Goal: Communication & Community: Answer question/provide support

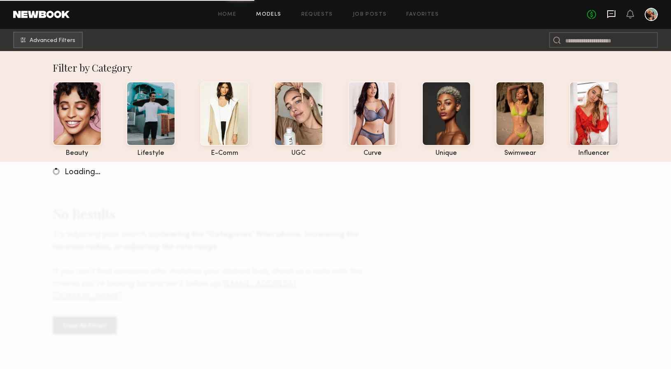
click at [611, 17] on icon at bounding box center [611, 13] width 9 height 9
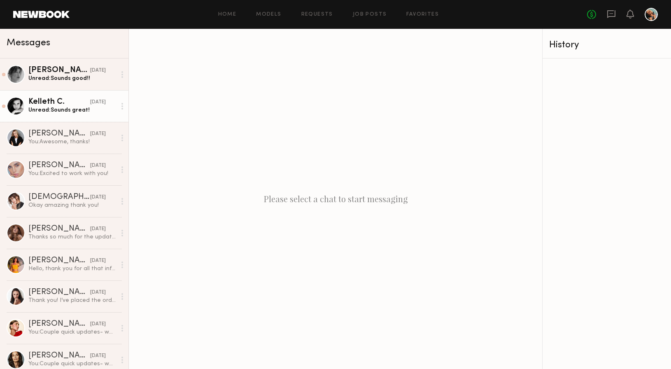
click at [42, 114] on div "Unread: Sounds great!" at bounding box center [72, 110] width 88 height 8
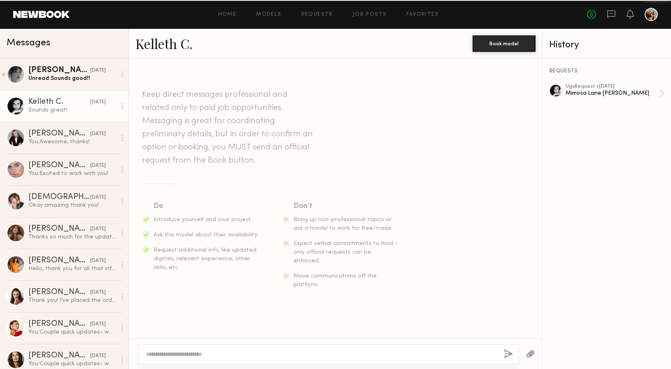
scroll to position [1005, 0]
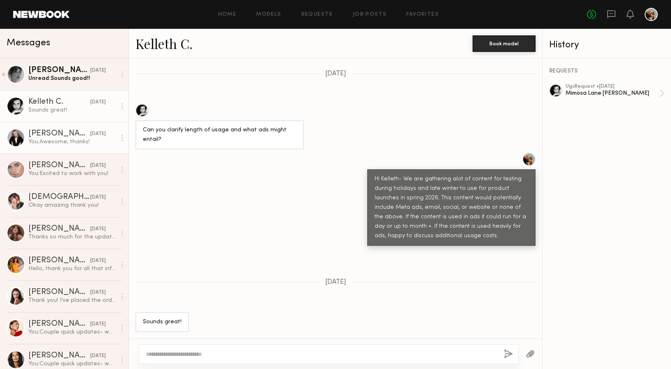
click at [45, 134] on div "[PERSON_NAME]" at bounding box center [59, 134] width 62 height 8
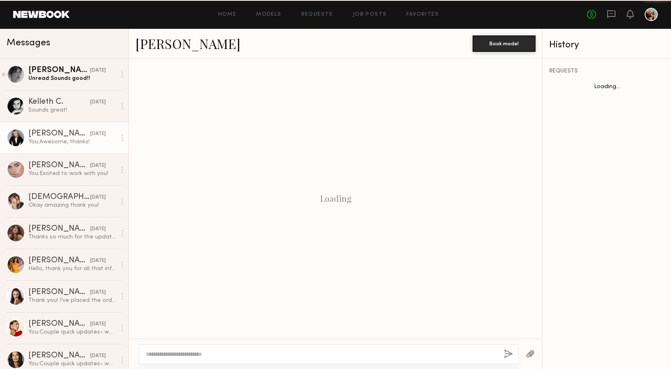
scroll to position [572, 0]
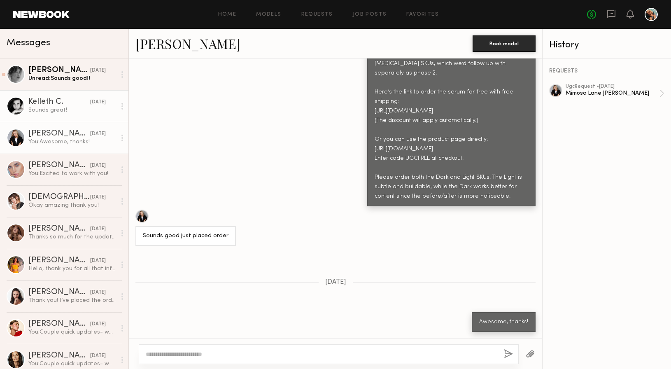
click at [45, 105] on div "Kelleth C." at bounding box center [59, 102] width 62 height 8
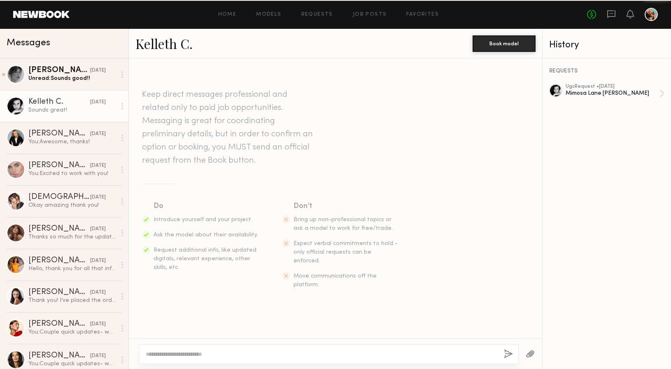
scroll to position [1005, 0]
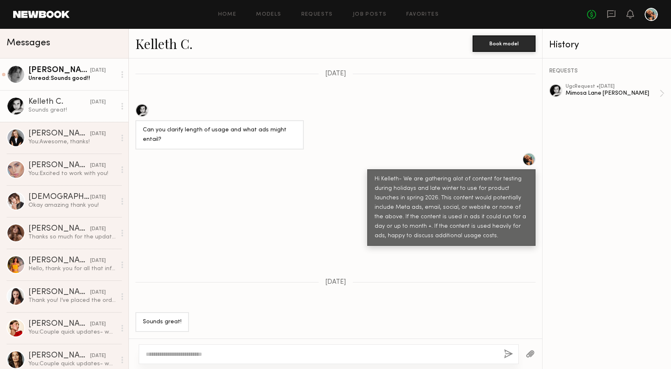
click at [56, 78] on div "Unread: Sounds good!!" at bounding box center [72, 79] width 88 height 8
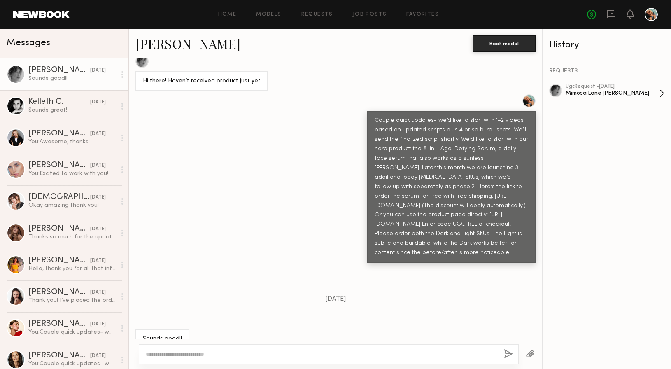
click at [614, 86] on div "ugc Request • [DATE]" at bounding box center [613, 86] width 94 height 5
